Goal: Find specific page/section: Find specific page/section

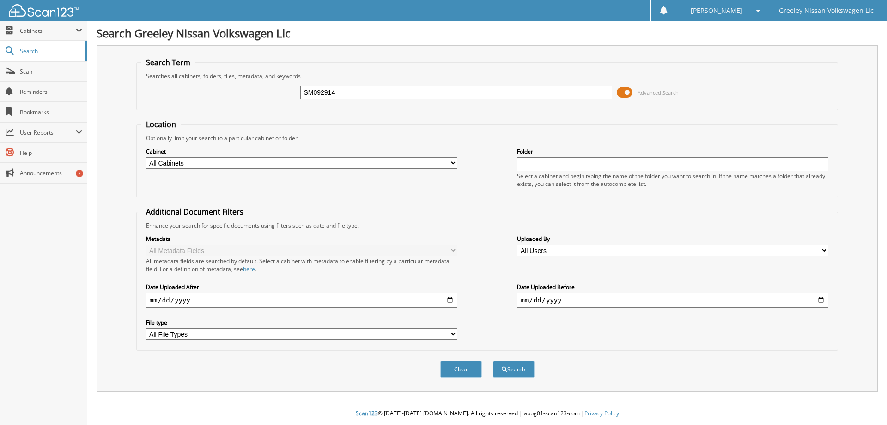
type input "SM092914"
click at [493, 361] on button "Search" at bounding box center [514, 369] width 42 height 17
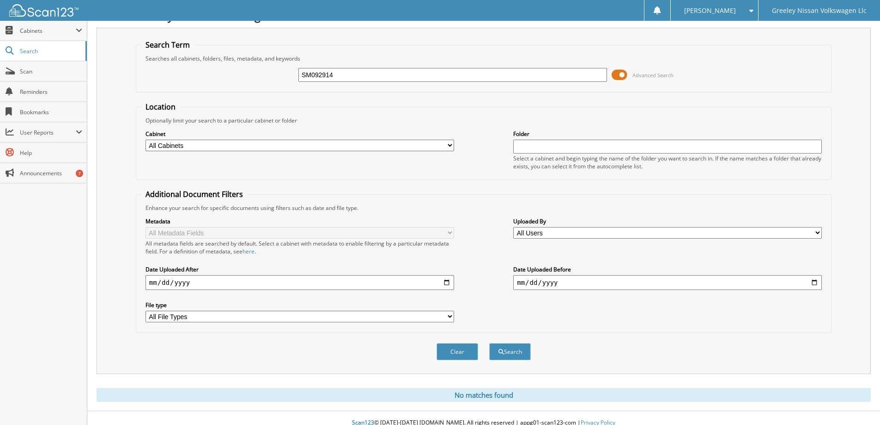
scroll to position [27, 0]
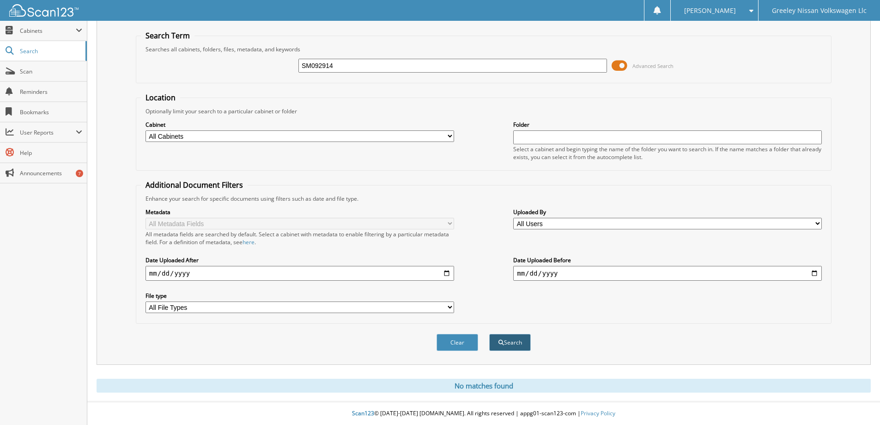
click at [509, 343] on button "Search" at bounding box center [510, 342] width 42 height 17
